Goal: Task Accomplishment & Management: Manage account settings

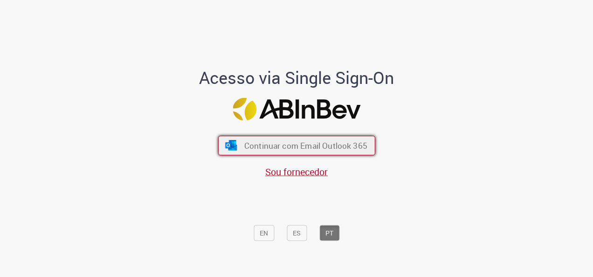
drag, startPoint x: 319, startPoint y: 133, endPoint x: 317, endPoint y: 140, distance: 6.9
click at [317, 140] on div "Continuar com Email Outlook 365 Sou fornecedor" at bounding box center [297, 152] width 154 height 52
click at [317, 140] on button "Continuar com Email Outlook 365" at bounding box center [296, 146] width 157 height 20
